Goal: Transaction & Acquisition: Download file/media

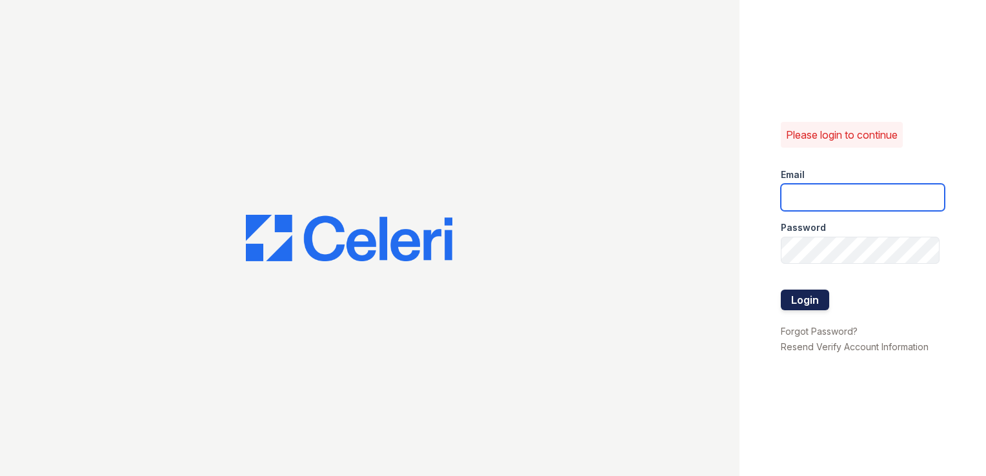
type input "carlylesouth.pm@cafmanagement.com"
click at [817, 300] on button "Login" at bounding box center [805, 300] width 48 height 21
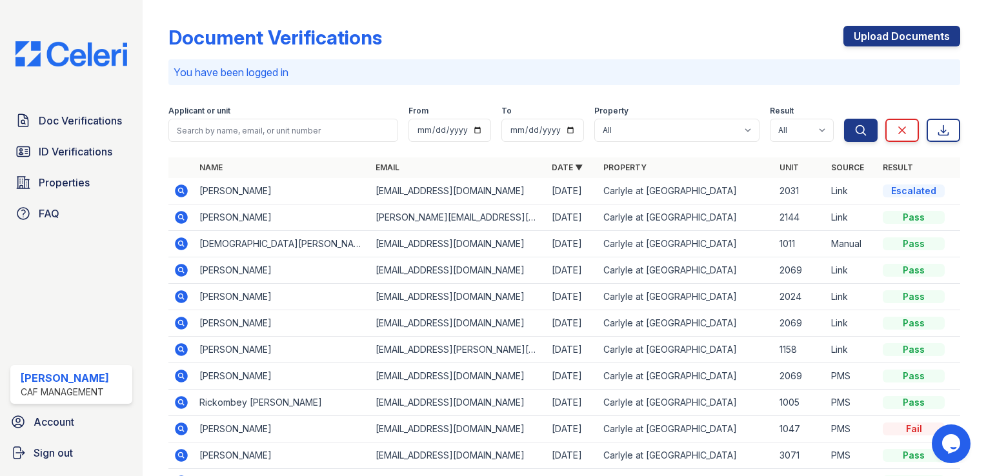
click at [183, 188] on icon at bounding box center [181, 190] width 15 height 15
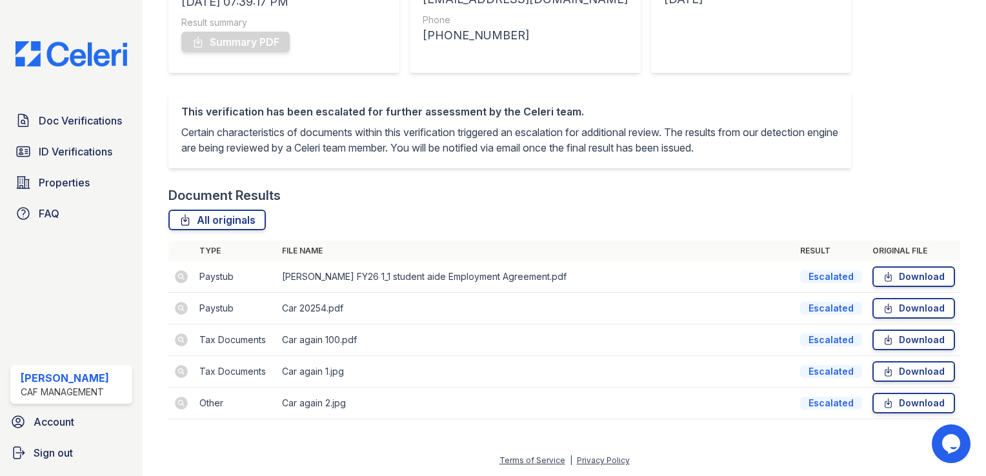
scroll to position [241, 0]
click at [910, 281] on link "Download" at bounding box center [913, 276] width 83 height 21
click at [890, 309] on link "Download" at bounding box center [913, 308] width 83 height 21
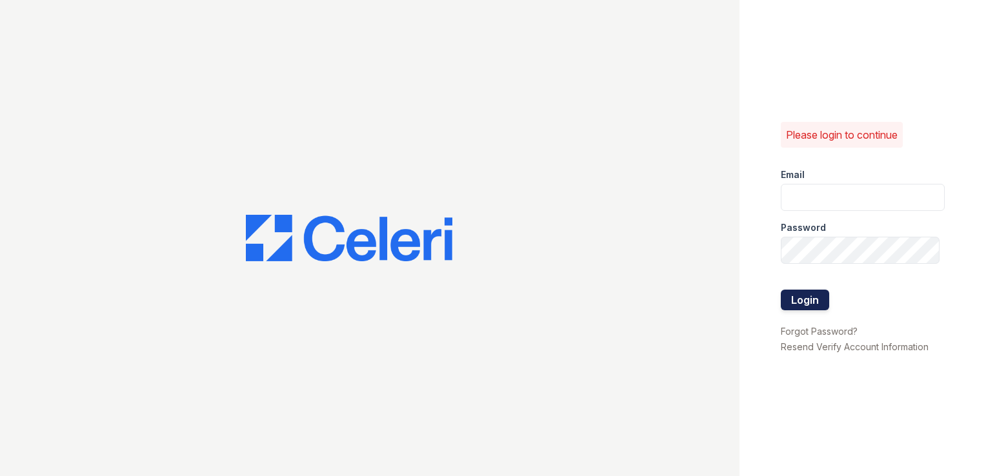
type input "carlylesouth.pm@cafmanagement.com"
click at [800, 301] on button "Login" at bounding box center [805, 300] width 48 height 21
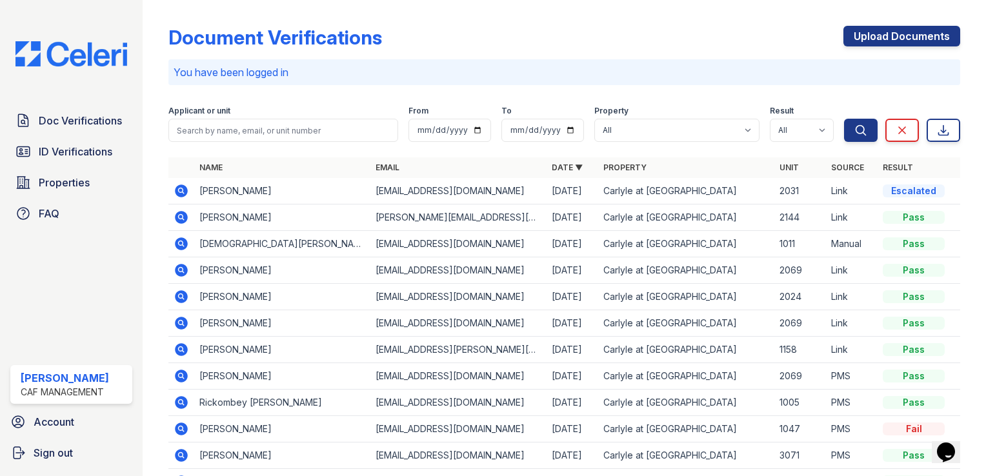
click at [179, 192] on icon at bounding box center [181, 190] width 15 height 15
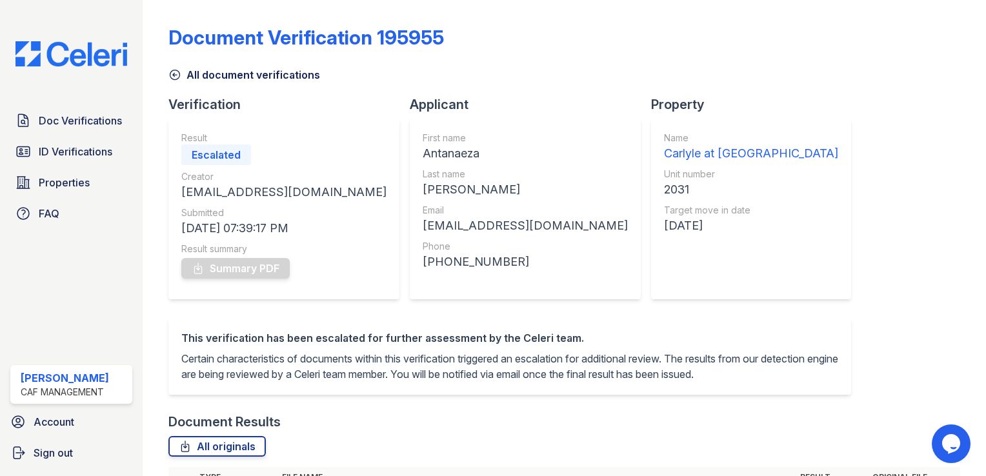
scroll to position [241, 0]
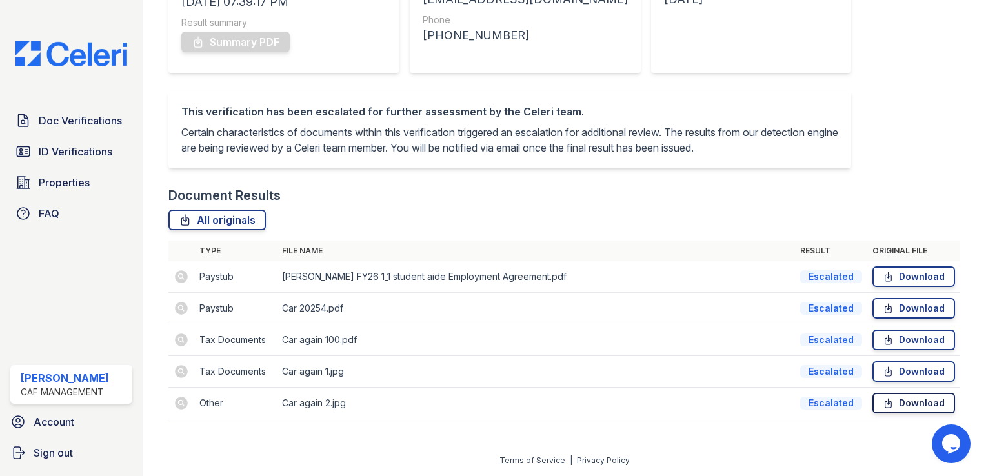
click at [912, 403] on link "Download" at bounding box center [913, 403] width 83 height 21
click at [921, 372] on link "Download" at bounding box center [913, 371] width 83 height 21
click at [908, 337] on link "Download" at bounding box center [913, 340] width 83 height 21
click at [896, 306] on link "Download" at bounding box center [913, 308] width 83 height 21
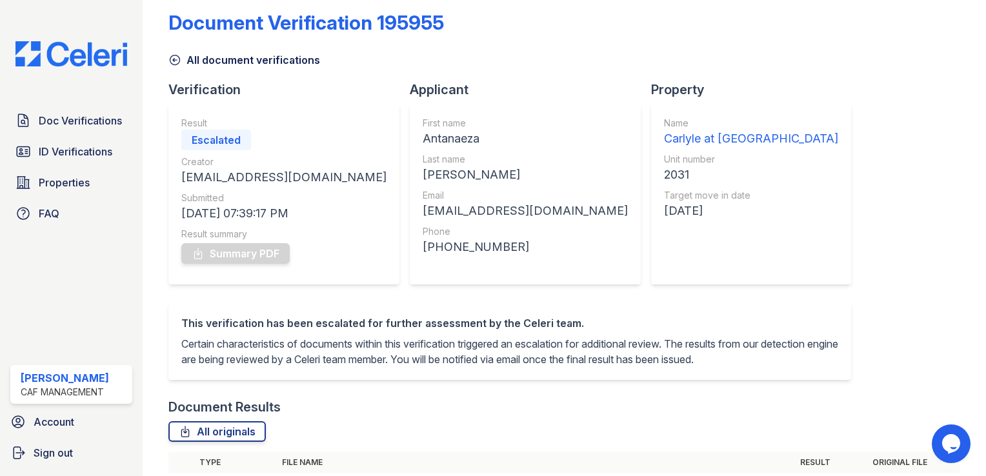
scroll to position [0, 0]
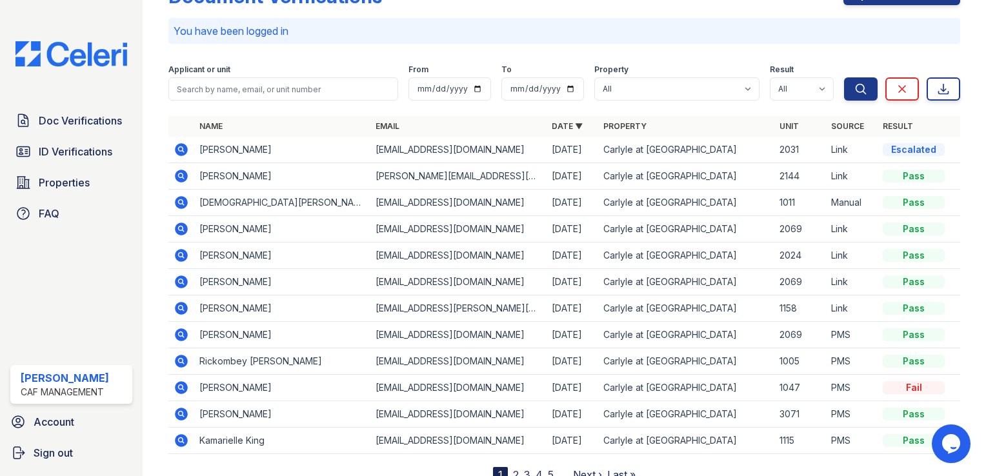
scroll to position [65, 0]
